Goal: Transaction & Acquisition: Subscribe to service/newsletter

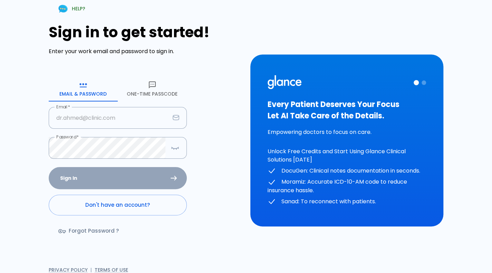
type input "[PERSON_NAME][EMAIL_ADDRESS][DOMAIN_NAME]"
click at [127, 184] on div "Sign In Don't have an account? Forgot Password ?" at bounding box center [118, 207] width 138 height 80
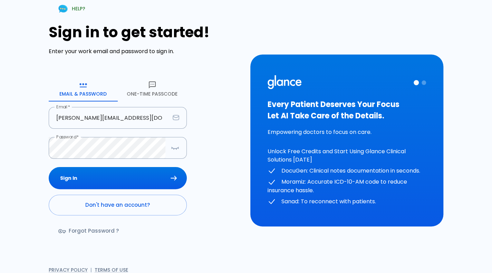
click at [127, 184] on button "Sign In" at bounding box center [118, 178] width 138 height 22
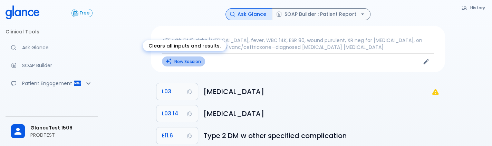
click at [192, 60] on button "New Session" at bounding box center [183, 62] width 43 height 10
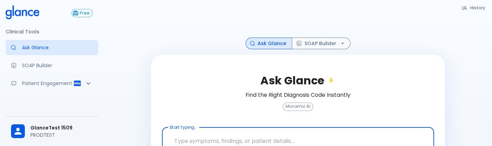
scroll to position [46, 0]
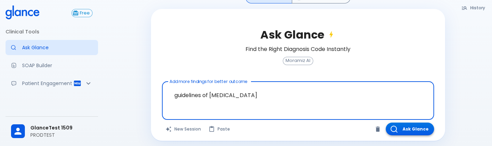
type textarea "guidelines of [MEDICAL_DATA]"
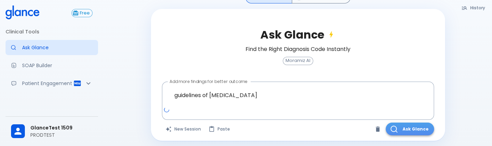
click at [408, 131] on button "Ask Glance" at bounding box center [410, 129] width 48 height 13
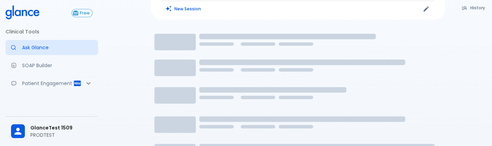
scroll to position [17, 0]
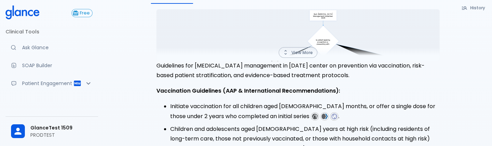
scroll to position [85, 0]
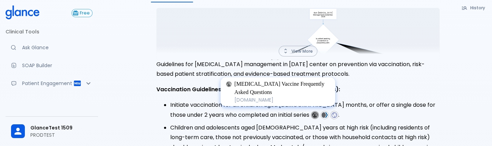
click at [312, 116] on img at bounding box center [315, 115] width 6 height 6
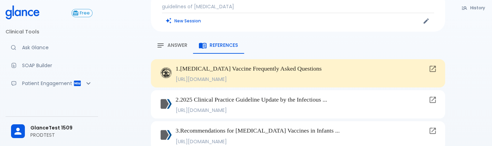
scroll to position [0, 0]
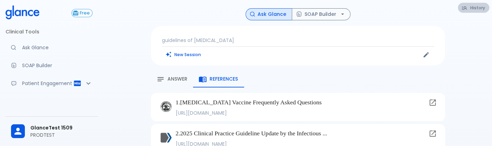
click at [462, 7] on icon "button" at bounding box center [464, 8] width 6 height 6
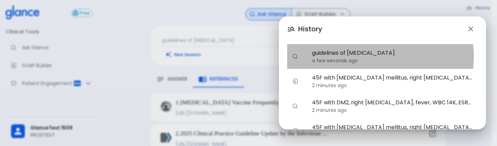
click at [379, 57] on p "a few seconds ago" at bounding box center [392, 60] width 160 height 7
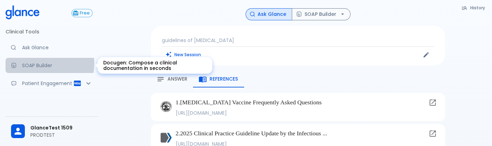
click at [33, 63] on p "SOAP Builder" at bounding box center [57, 65] width 70 height 7
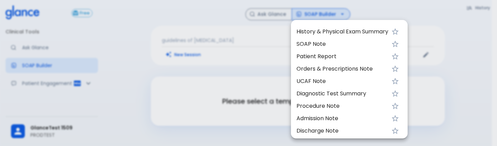
click at [232, 38] on div at bounding box center [248, 73] width 497 height 146
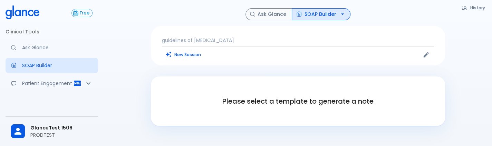
click at [306, 43] on p "guidelines of [MEDICAL_DATA]" at bounding box center [298, 40] width 272 height 7
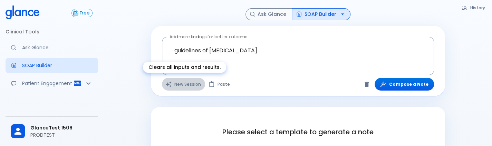
click at [187, 85] on button "New Session" at bounding box center [183, 84] width 43 height 13
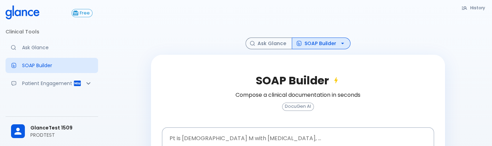
click at [37, 133] on p "PRODTEST" at bounding box center [61, 135] width 62 height 7
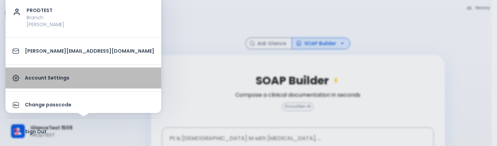
click at [92, 80] on p "Account Settings" at bounding box center [89, 78] width 129 height 7
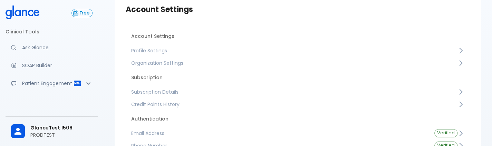
scroll to position [41, 0]
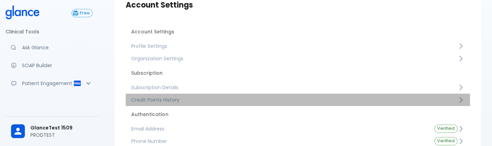
click at [183, 101] on span "Credit Points History" at bounding box center [294, 100] width 326 height 7
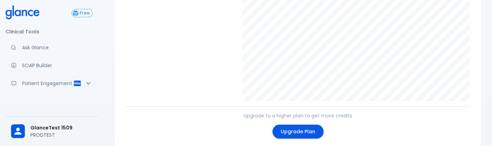
scroll to position [159, 0]
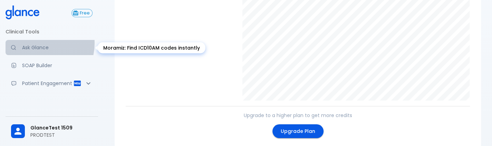
click at [40, 43] on link "Ask Glance" at bounding box center [52, 47] width 92 height 15
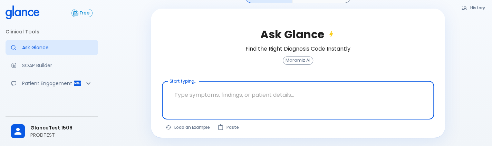
scroll to position [46, 0]
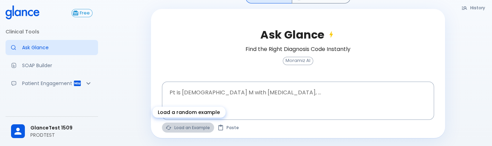
click at [205, 124] on button "Load an Example" at bounding box center [188, 128] width 52 height 10
type textarea "62M, HTN, acute tearing [MEDICAL_DATA] to back, BP 170/95, asymmetric pulses, C…"
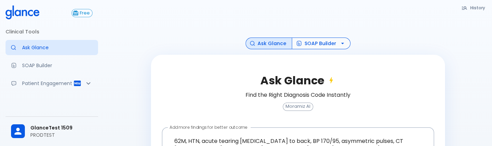
scroll to position [0, 0]
click at [331, 43] on button "SOAP Builder" at bounding box center [321, 44] width 59 height 12
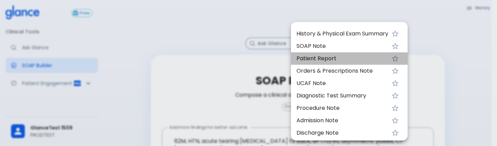
click at [323, 61] on span "Patient Report" at bounding box center [342, 59] width 92 height 8
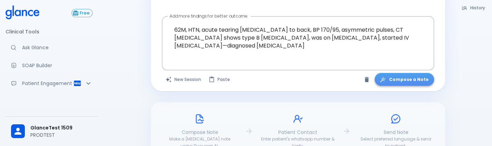
click at [411, 76] on button "Compose a Note" at bounding box center [403, 79] width 59 height 13
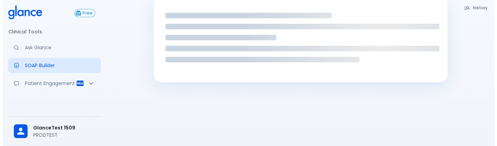
scroll to position [45, 0]
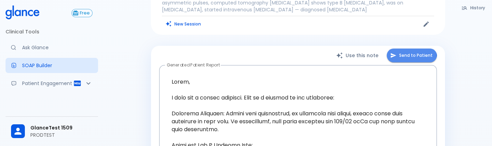
click at [400, 57] on button "Send to Patient" at bounding box center [412, 56] width 50 height 14
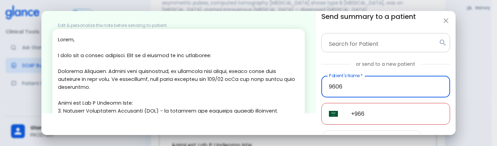
type input "9606"
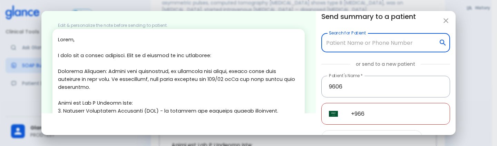
click at [380, 46] on input "Search for Patient" at bounding box center [379, 42] width 111 height 13
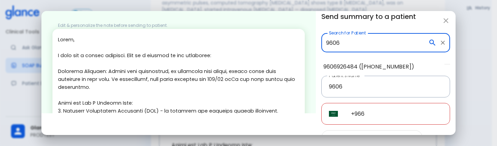
click at [366, 61] on li "9606926484 ([PHONE_NUMBER])" at bounding box center [381, 67] width 127 height 12
type input "9606926484 ([PHONE_NUMBER])"
type input "9606926484"
type input "[PHONE_NUMBER]"
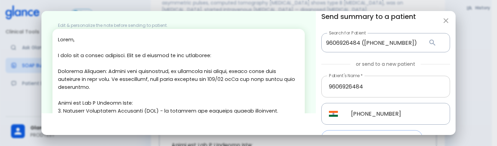
scroll to position [46, 0]
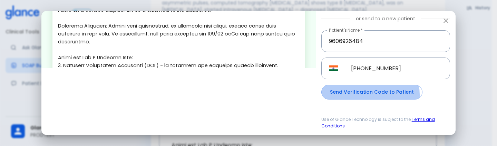
click at [358, 95] on button "Send Verification Code to Patient" at bounding box center [371, 92] width 101 height 15
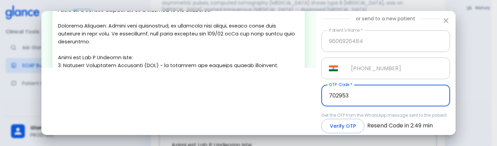
type input "702953"
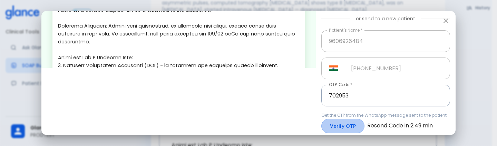
click at [340, 123] on button "Verify OTP" at bounding box center [342, 126] width 43 height 15
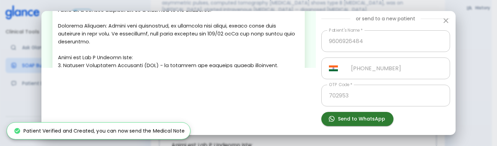
scroll to position [59, 0]
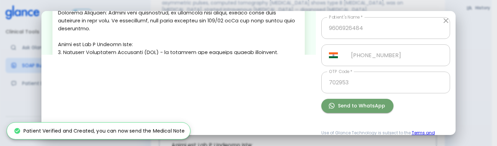
click at [356, 106] on button "Send to WhatsApp" at bounding box center [357, 106] width 72 height 14
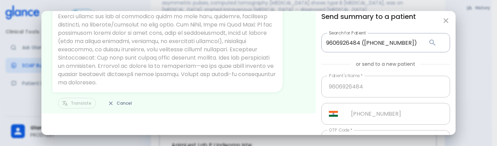
scroll to position [113, 0]
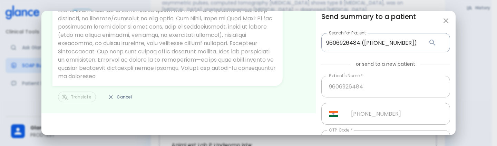
click at [81, 100] on div "Translate Cancel" at bounding box center [178, 97] width 252 height 11
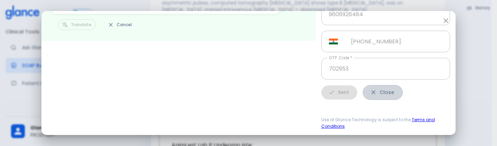
click at [380, 94] on button "Close" at bounding box center [383, 92] width 40 height 15
type input "+966"
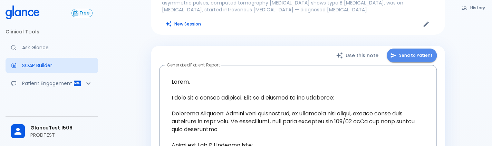
click at [411, 58] on button "Send to Patient" at bounding box center [412, 56] width 50 height 14
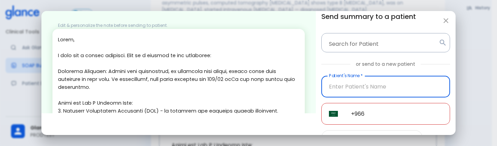
scroll to position [179, 0]
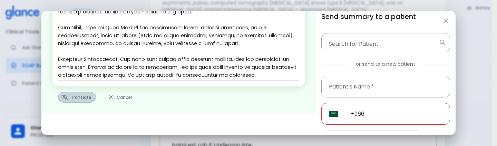
click at [83, 98] on button "Translate" at bounding box center [77, 97] width 38 height 11
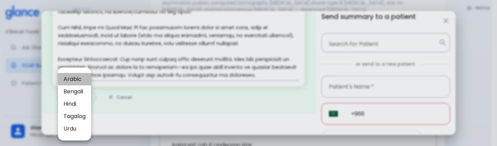
click at [80, 77] on span "Arabic" at bounding box center [75, 79] width 22 height 8
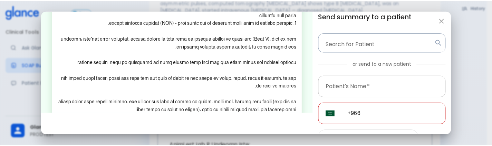
scroll to position [46, 0]
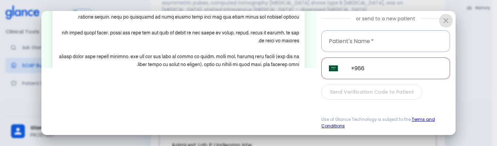
click at [442, 21] on icon "button" at bounding box center [446, 21] width 8 height 8
type textarea "Hello, I wish you a speedy recovery. This is a summary of the encounter: Clinic…"
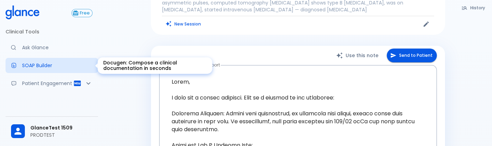
scroll to position [0, 0]
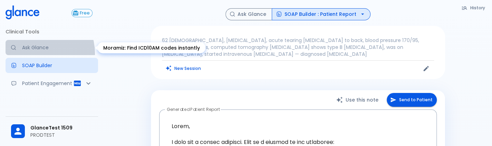
click at [33, 53] on link "Ask Glance" at bounding box center [52, 47] width 92 height 15
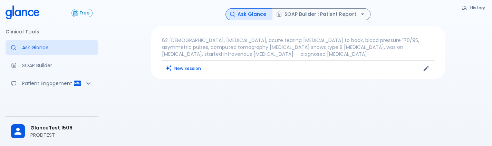
scroll to position [17, 0]
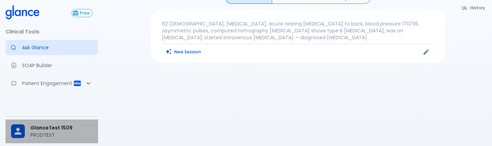
click at [63, 129] on span "GlanceTest 1509" at bounding box center [61, 128] width 62 height 7
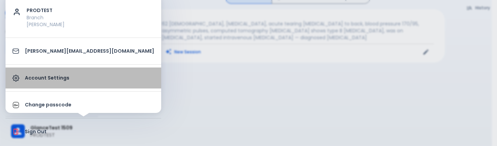
click at [97, 68] on link "Account Settings" at bounding box center [84, 78] width 156 height 21
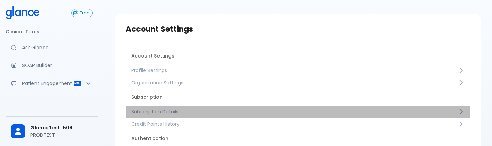
click at [153, 117] on link "Subscription Details" at bounding box center [298, 112] width 344 height 12
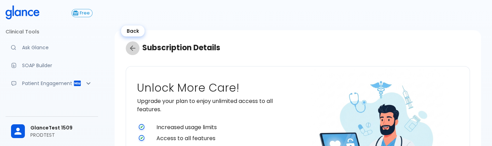
click at [135, 52] on icon "Back" at bounding box center [132, 48] width 8 height 8
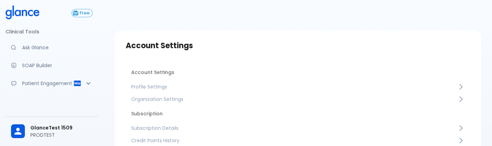
click at [152, 141] on span "Credit Points History" at bounding box center [294, 140] width 326 height 7
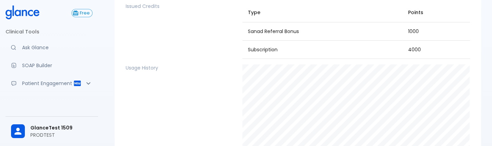
scroll to position [195, 0]
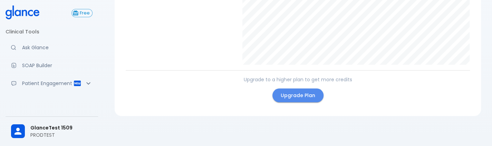
click at [287, 91] on link "Upgrade Plan" at bounding box center [297, 96] width 51 height 14
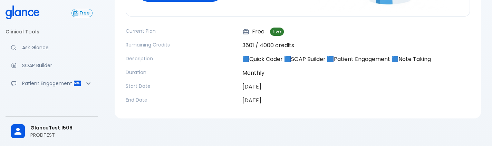
click at [287, 91] on p "[DATE]" at bounding box center [355, 87] width 227 height 8
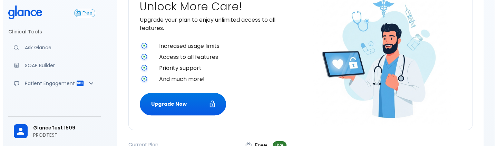
scroll to position [109, 0]
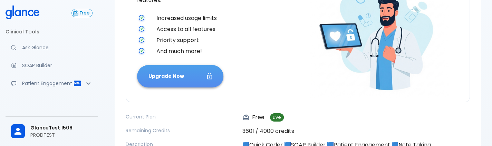
click at [176, 80] on button "Upgrade Now" at bounding box center [180, 76] width 86 height 22
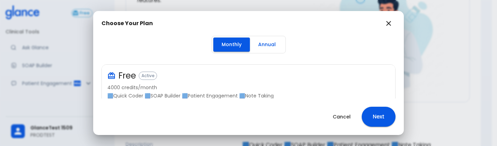
scroll to position [172, 0]
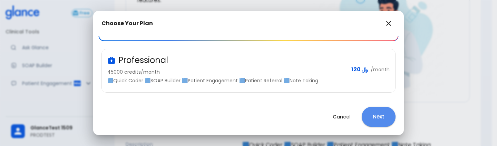
click at [377, 114] on button "Next" at bounding box center [379, 117] width 34 height 20
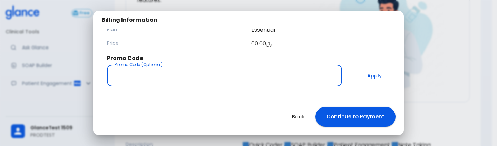
click at [289, 76] on input "Promo Code (Optional)" at bounding box center [224, 76] width 235 height 22
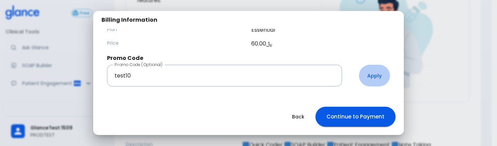
click at [374, 76] on button "Apply" at bounding box center [374, 76] width 31 height 22
click at [198, 83] on input "test10" at bounding box center [224, 76] width 235 height 22
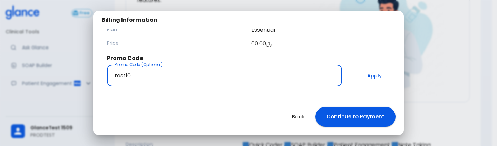
click at [198, 83] on input "test10" at bounding box center [224, 76] width 235 height 22
type input "valid"
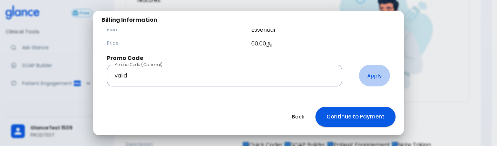
click at [374, 73] on button "Apply" at bounding box center [374, 76] width 31 height 22
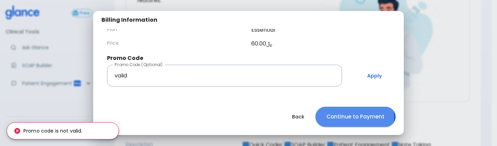
click at [334, 118] on button "Continue to Payment" at bounding box center [355, 117] width 80 height 20
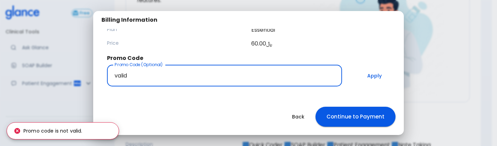
click at [209, 82] on input "valid" at bounding box center [224, 76] width 235 height 22
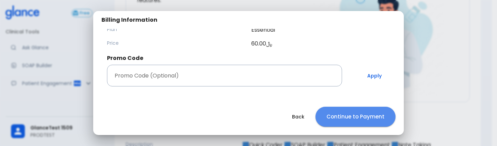
click at [372, 123] on button "Continue to Payment" at bounding box center [355, 117] width 80 height 20
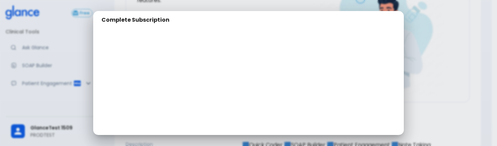
scroll to position [117, 0]
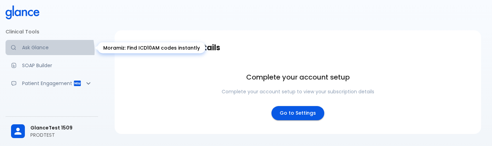
click at [43, 51] on p "Ask Glance" at bounding box center [57, 47] width 70 height 7
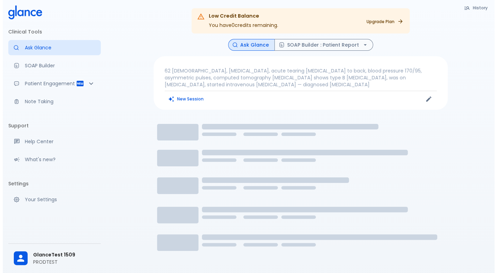
scroll to position [0, 0]
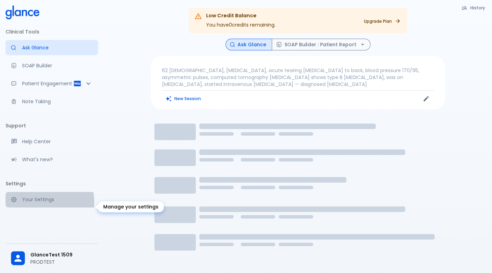
click at [35, 146] on p "Your Settings" at bounding box center [57, 199] width 70 height 7
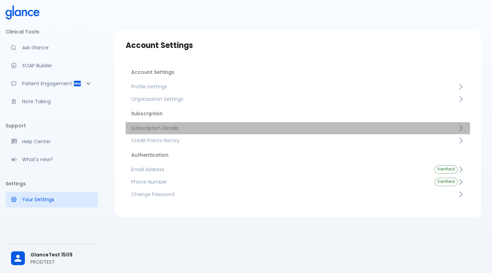
click at [178, 129] on span "Subscription Details" at bounding box center [294, 128] width 326 height 7
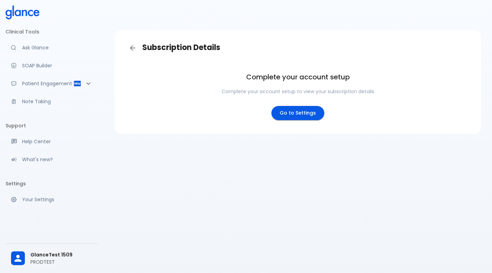
click at [47, 146] on div "GlanceTest 1509 PRODTEST" at bounding box center [52, 258] width 92 height 24
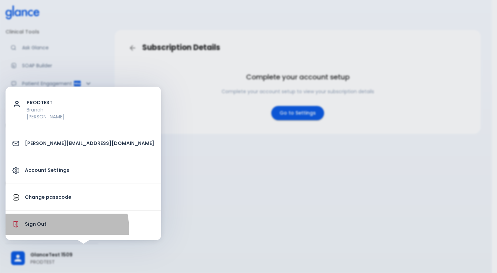
click at [56, 146] on li "Sign Out" at bounding box center [84, 224] width 156 height 21
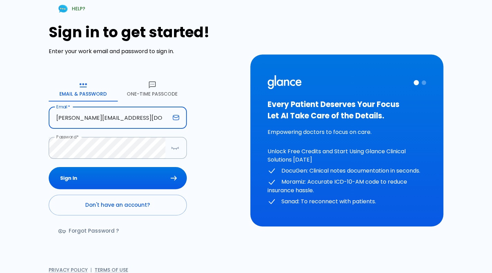
click at [110, 125] on input "[PERSON_NAME][EMAIL_ADDRESS][DOMAIN_NAME]" at bounding box center [109, 118] width 121 height 22
type input "deepashree+1609stg@glance.care"
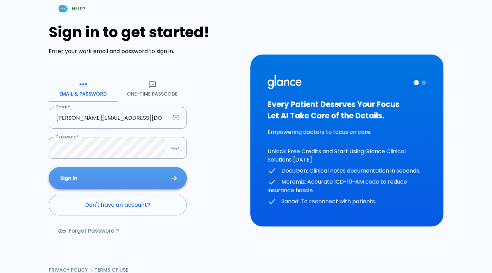
click at [143, 146] on button "Sign In" at bounding box center [118, 178] width 138 height 22
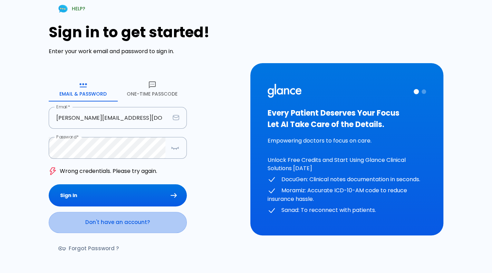
click at [133, 146] on link "Don't have an account?" at bounding box center [118, 222] width 138 height 21
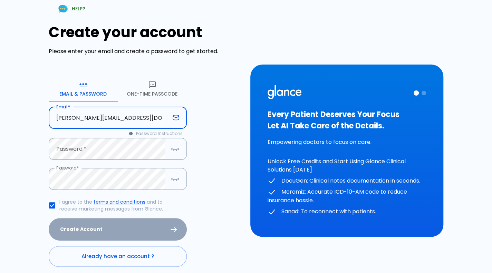
click at [97, 120] on input "deepashree+1609stg@glance.care" at bounding box center [109, 118] width 121 height 22
click at [108, 119] on input "deepashree+1709stg@glance.care" at bounding box center [109, 118] width 121 height 22
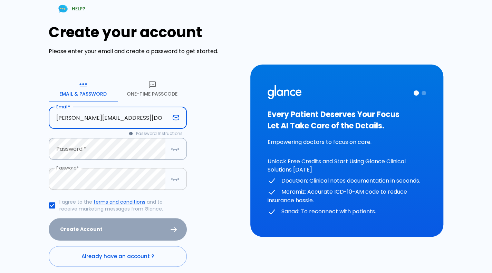
type input "deepashree+1709prod@glance.care"
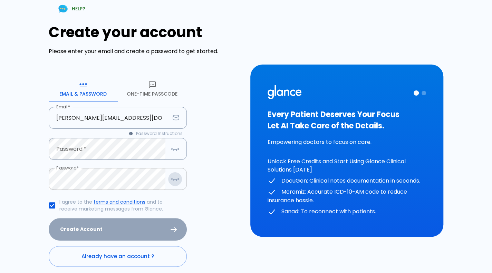
click at [179, 146] on icon "button" at bounding box center [175, 179] width 8 height 9
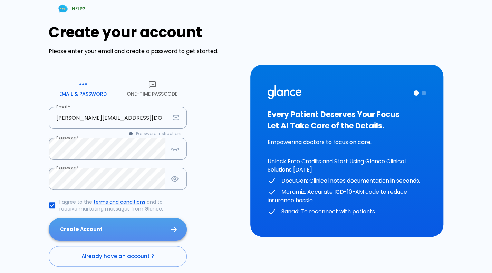
click at [128, 146] on button "Create Account" at bounding box center [118, 229] width 138 height 22
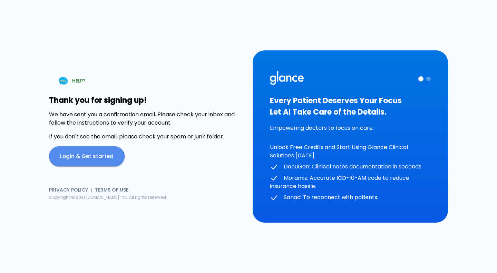
click at [85, 146] on link "Login & Get started" at bounding box center [87, 156] width 76 height 20
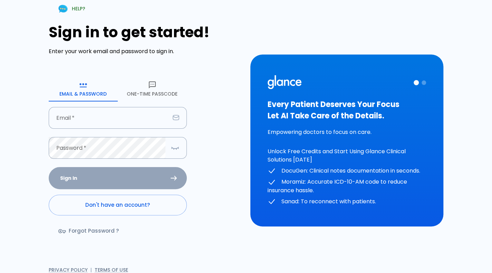
type input "deepashree+1709prod@glance.care"
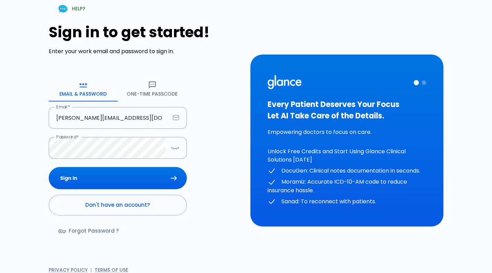
click at [109, 146] on div "Sign In Don't have an account? Forgot Password ?" at bounding box center [118, 207] width 138 height 80
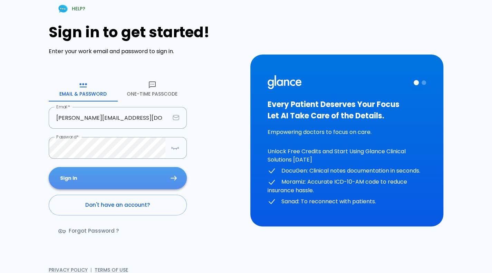
click at [117, 146] on button "Sign In" at bounding box center [118, 178] width 138 height 22
